Goal: Check status: Check status

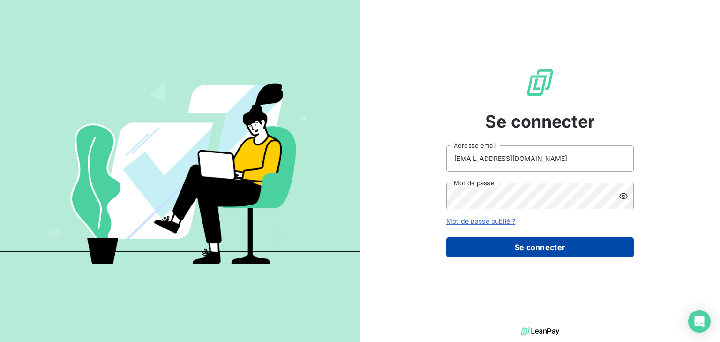
click at [521, 248] on button "Se connecter" at bounding box center [539, 247] width 187 height 20
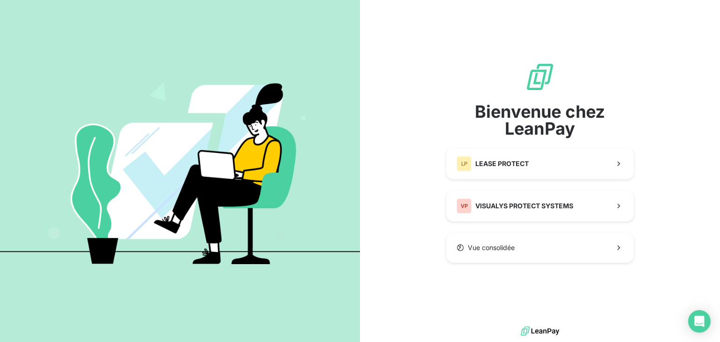
click at [522, 180] on div "Bienvenue chez LeanPay LP LEASE PROTECT VP VISUALYS PROTECT SYSTEMS Vue consoli…" at bounding box center [539, 162] width 187 height 201
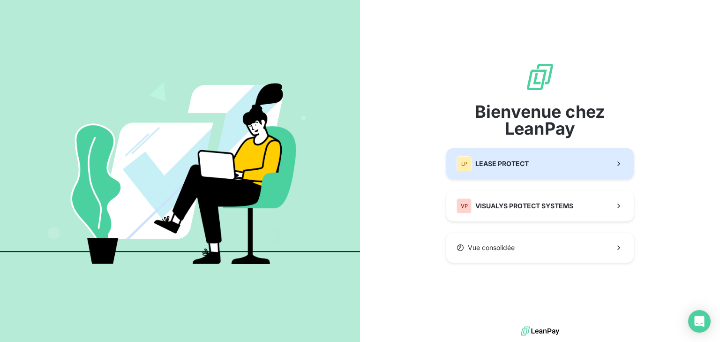
click at [525, 166] on span "LEASE PROTECT" at bounding box center [501, 163] width 53 height 9
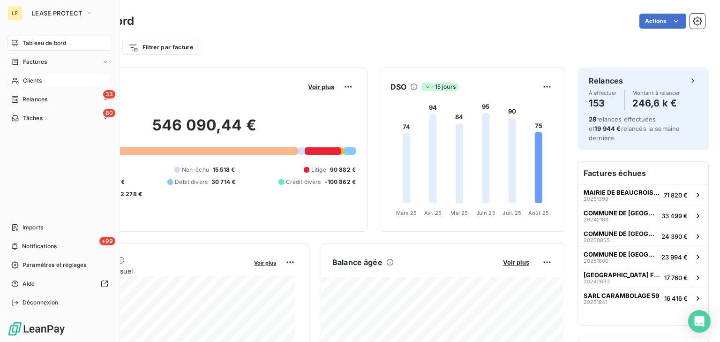
click at [47, 82] on div "Clients" at bounding box center [59, 80] width 104 height 15
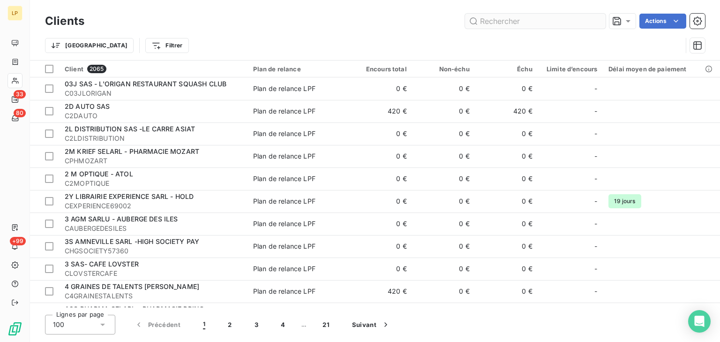
click at [523, 18] on input "text" at bounding box center [535, 21] width 141 height 15
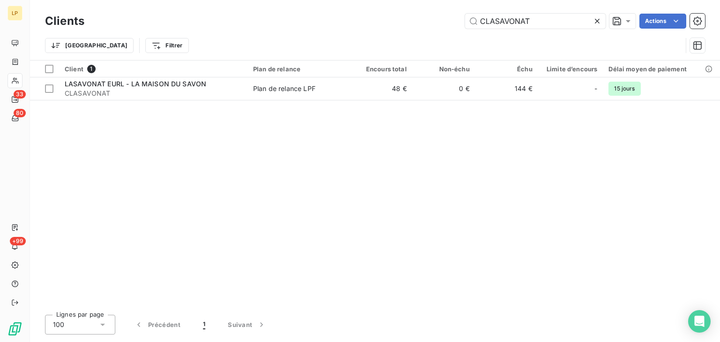
type input "CLASAVONAT"
click at [405, 101] on div "Client 1 Plan de relance Encours total Non-échu Échu Limite d’encours Délai moy…" at bounding box center [375, 183] width 690 height 246
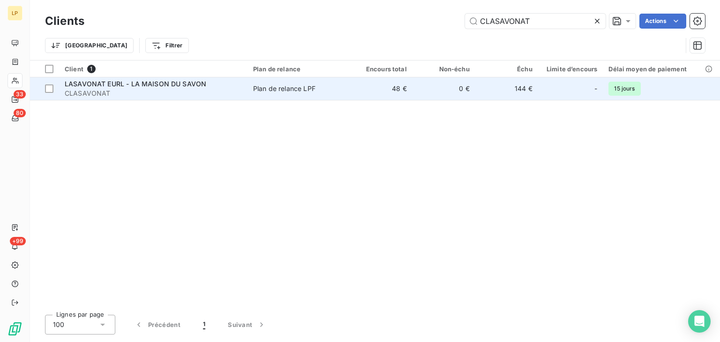
click at [405, 92] on td "48 €" at bounding box center [380, 88] width 63 height 22
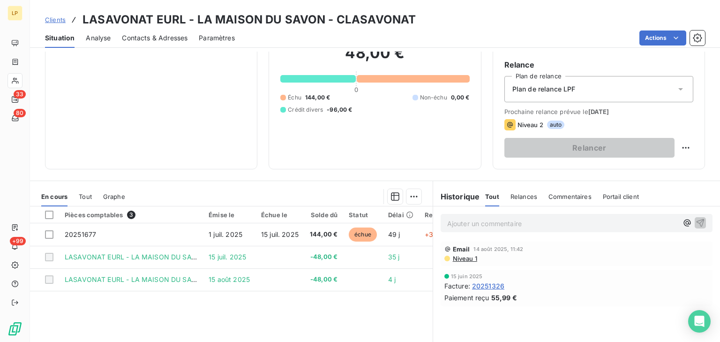
scroll to position [150, 0]
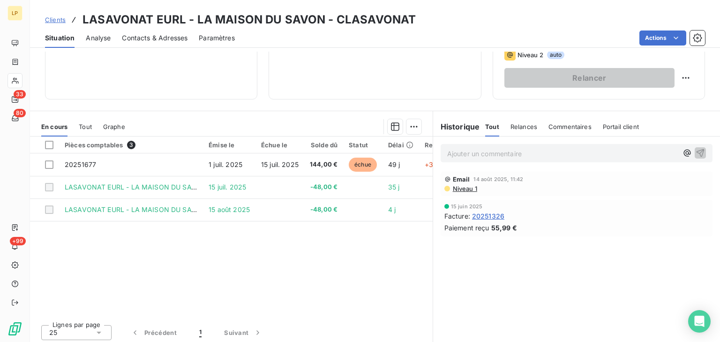
click at [457, 191] on span "Niveau 1" at bounding box center [464, 188] width 25 height 7
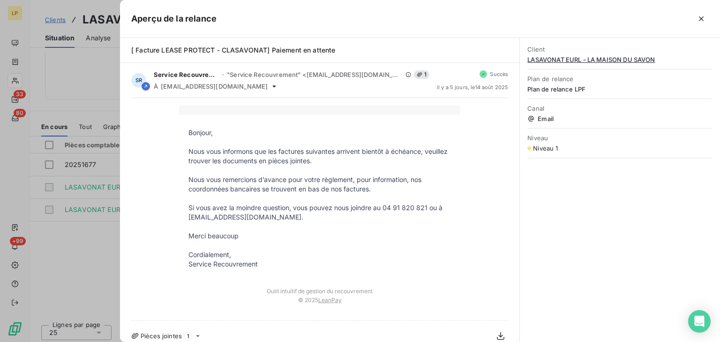
click at [78, 189] on div at bounding box center [360, 171] width 720 height 342
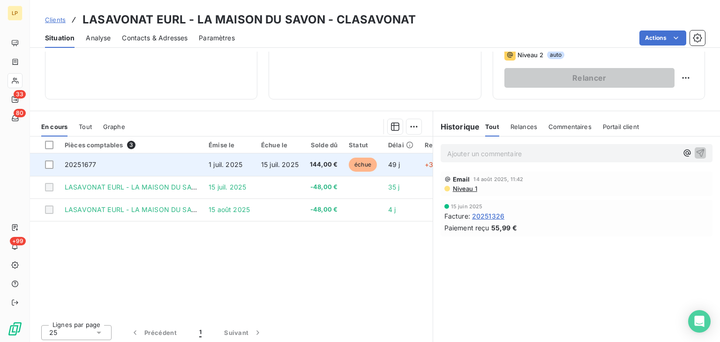
click at [72, 162] on span "20251677" at bounding box center [80, 164] width 31 height 8
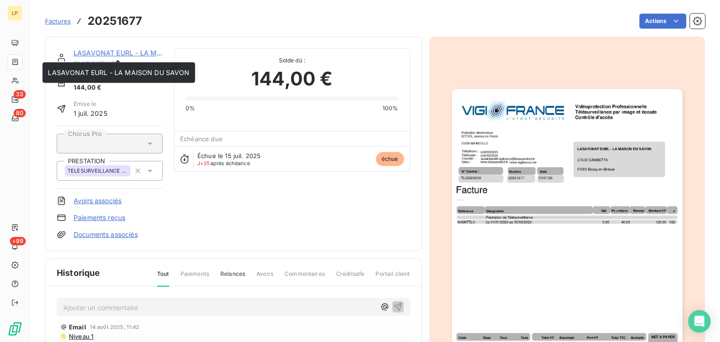
click at [124, 51] on link "LASAVONAT EURL - LA MAISON DU SAVON" at bounding box center [144, 53] width 141 height 8
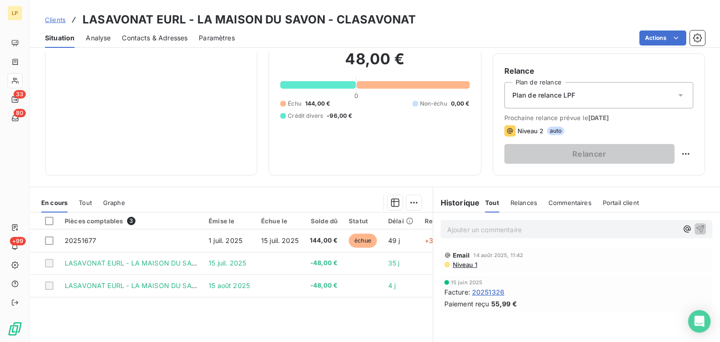
scroll to position [150, 0]
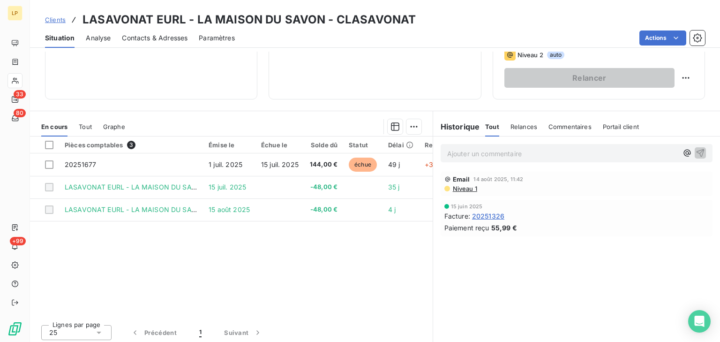
click at [483, 212] on span "20251326" at bounding box center [488, 216] width 32 height 10
